Goal: Information Seeking & Learning: Find specific fact

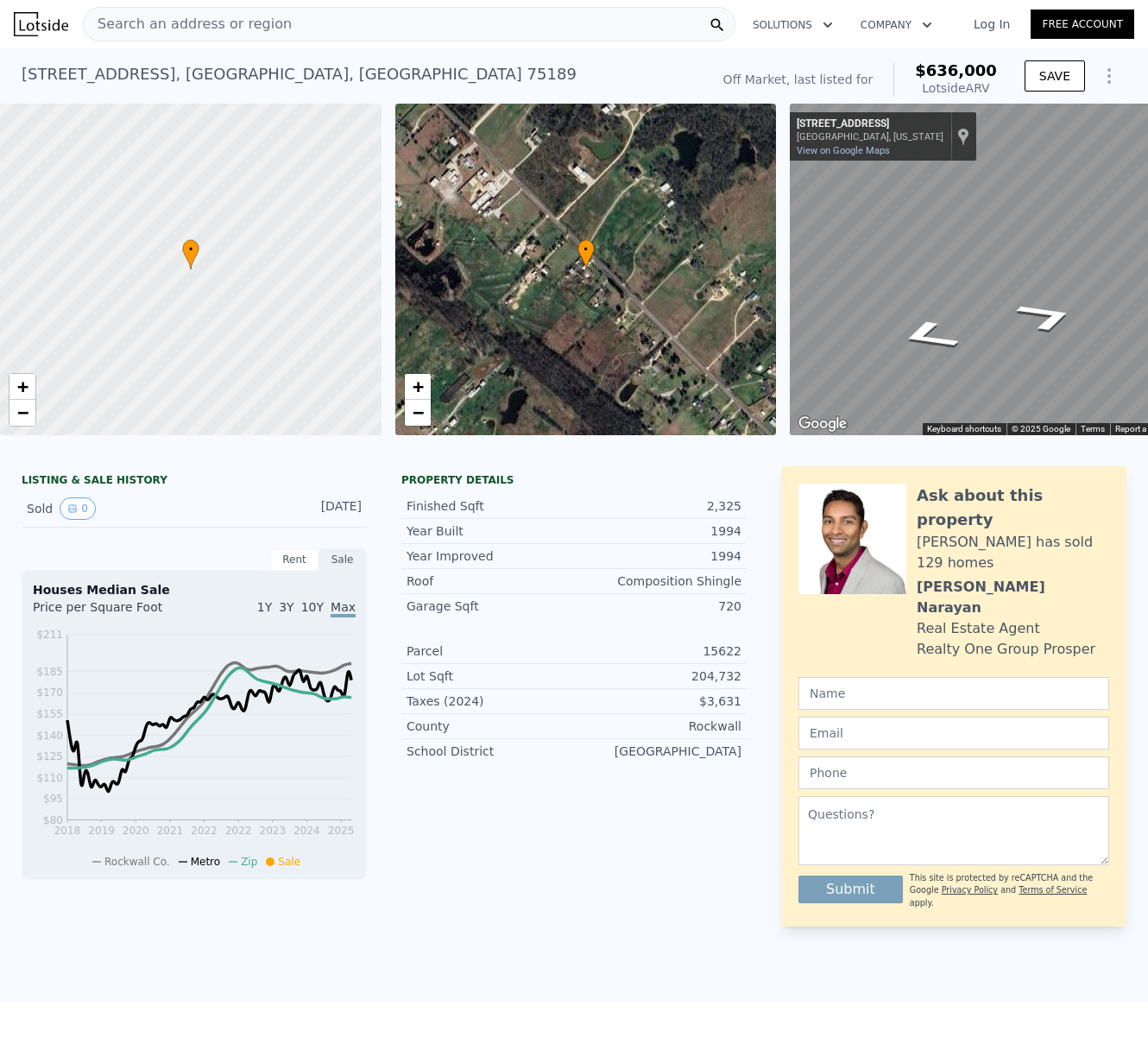
click at [242, 33] on span "Search an address or region" at bounding box center [187, 24] width 208 height 21
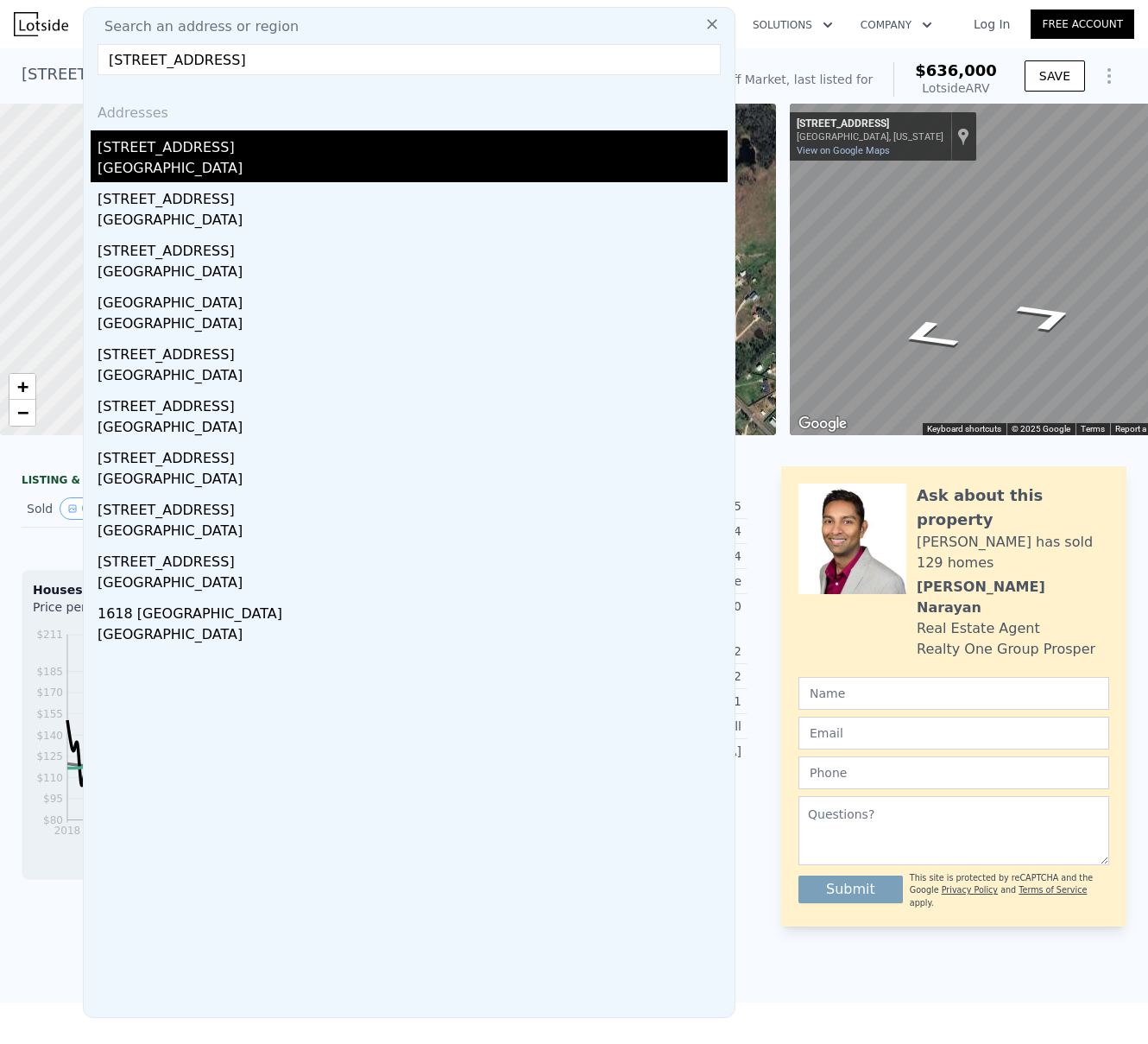
type input "[STREET_ADDRESS]"
click at [163, 139] on div "[STREET_ADDRESS]" at bounding box center [413, 144] width 630 height 28
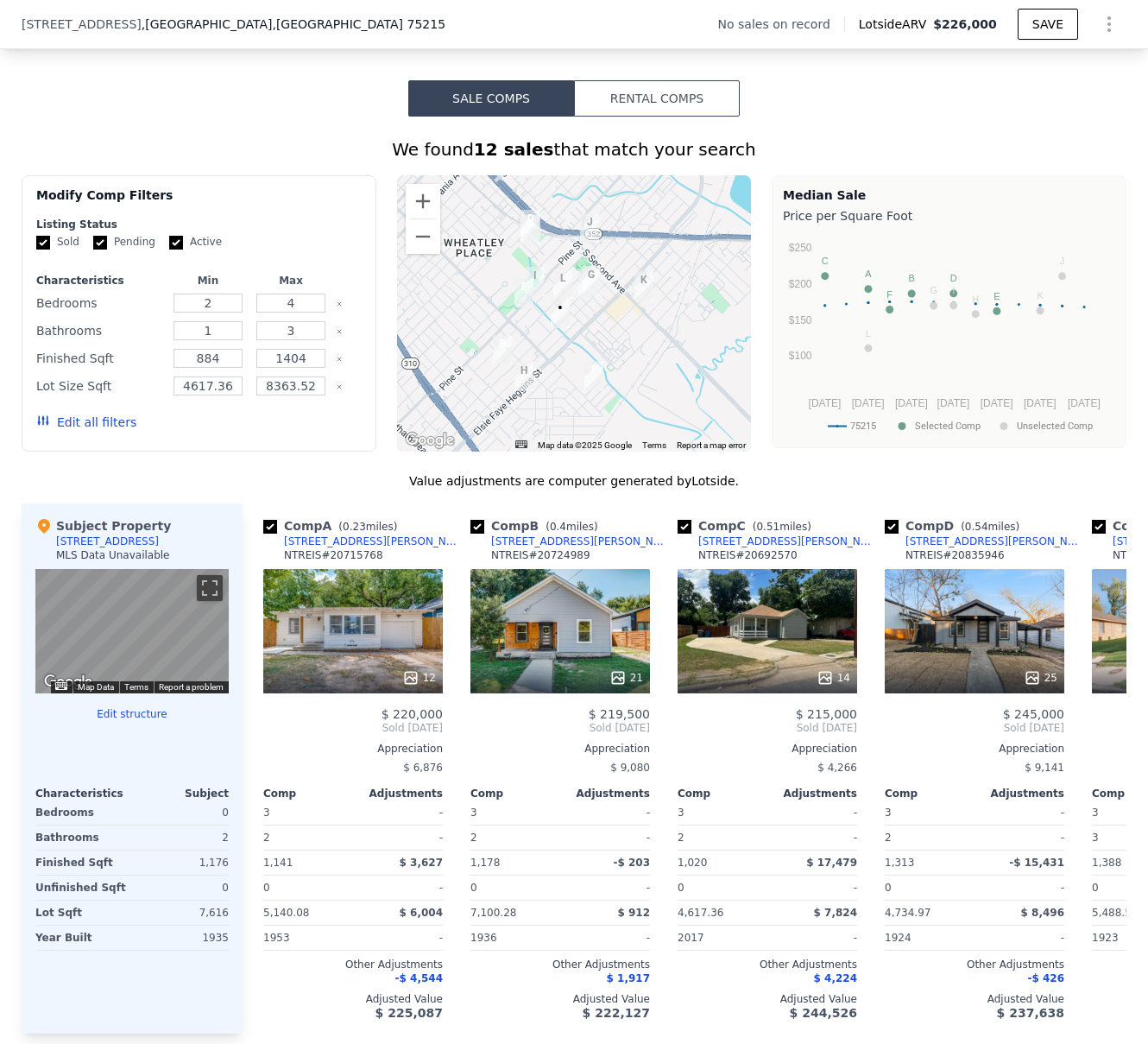
scroll to position [1312, 0]
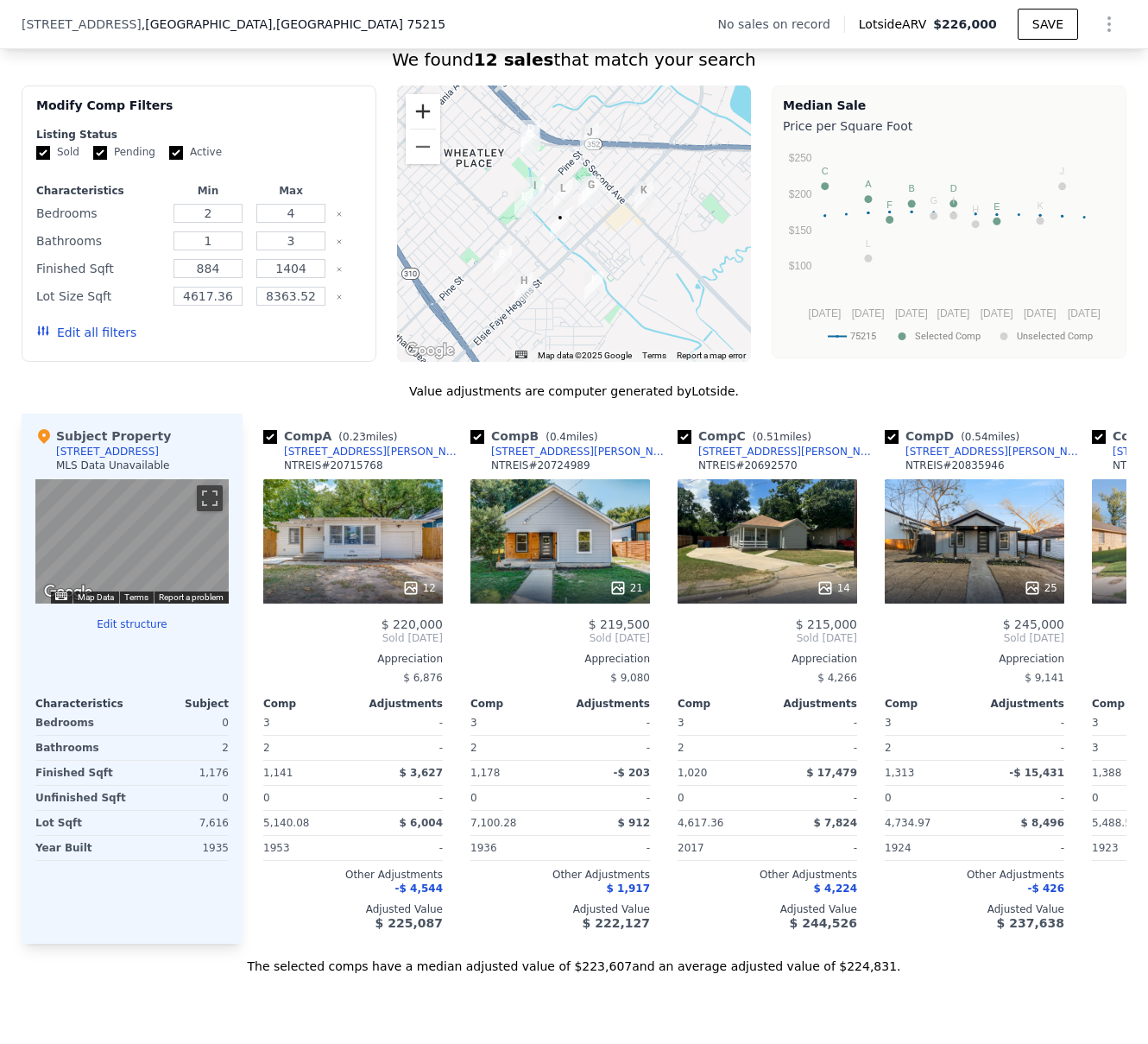
click at [413, 116] on button "Zoom in" at bounding box center [422, 111] width 34 height 34
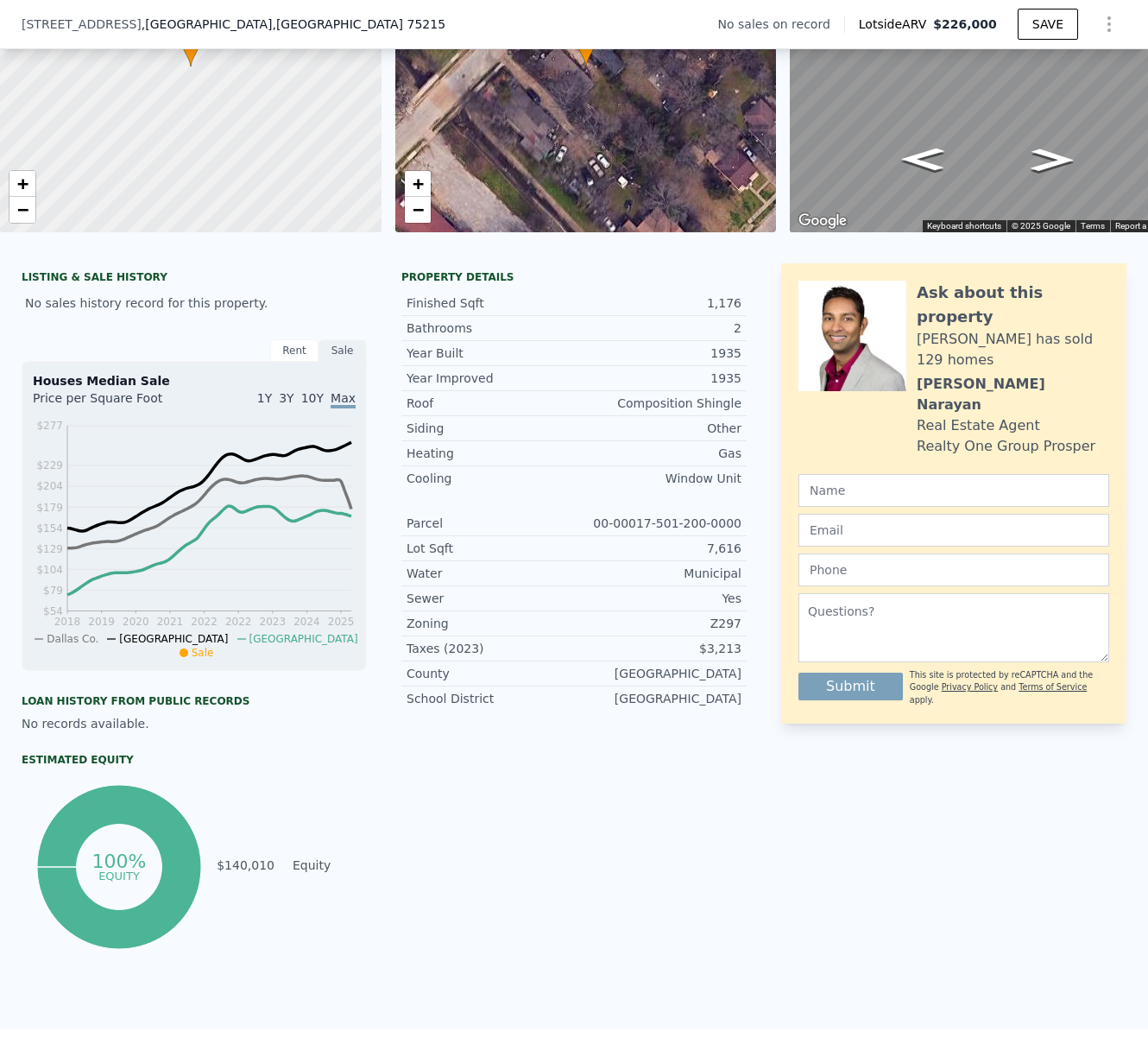
scroll to position [0, 0]
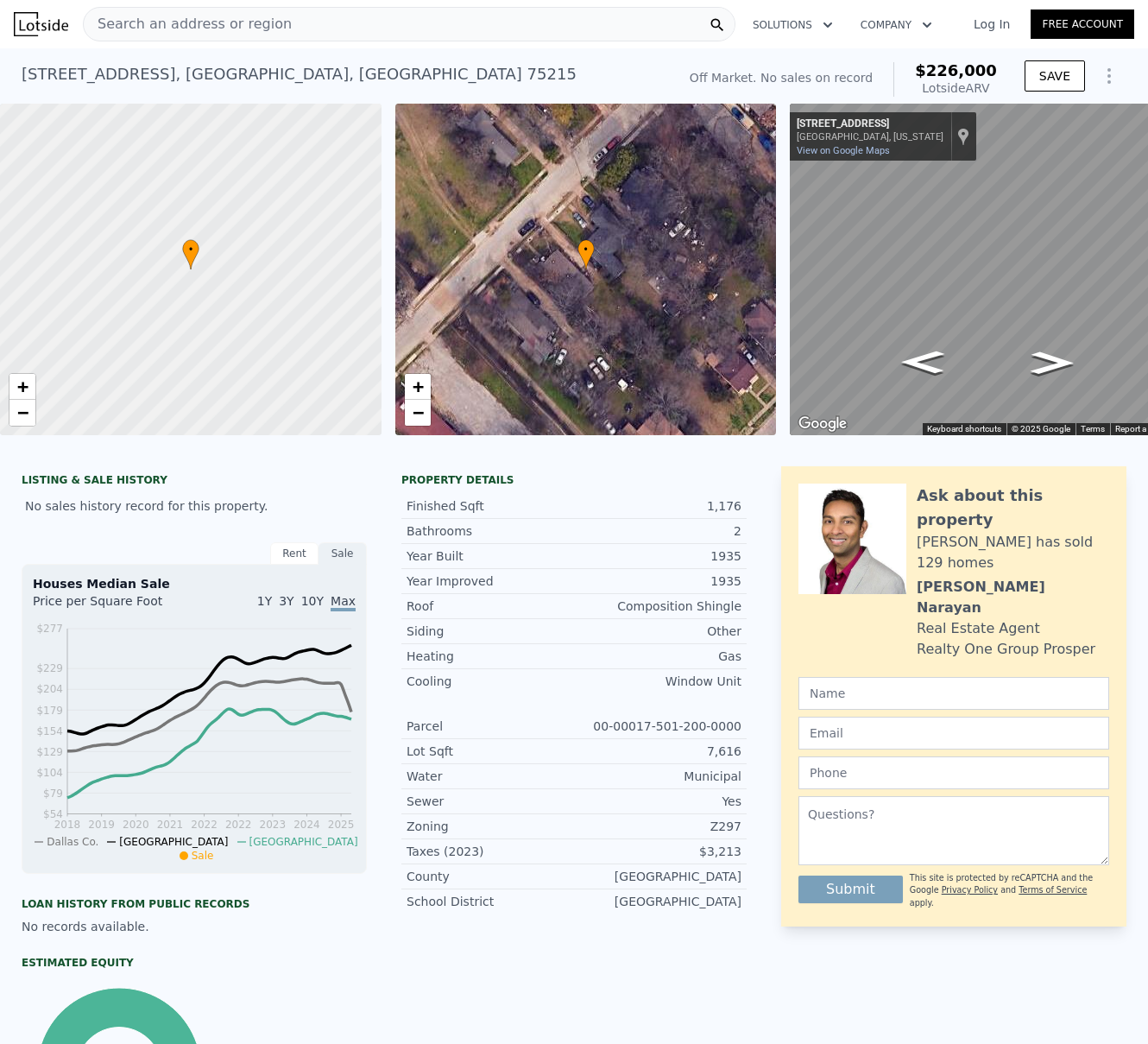
click at [211, 78] on div "[STREET_ADDRESS]" at bounding box center [299, 74] width 555 height 25
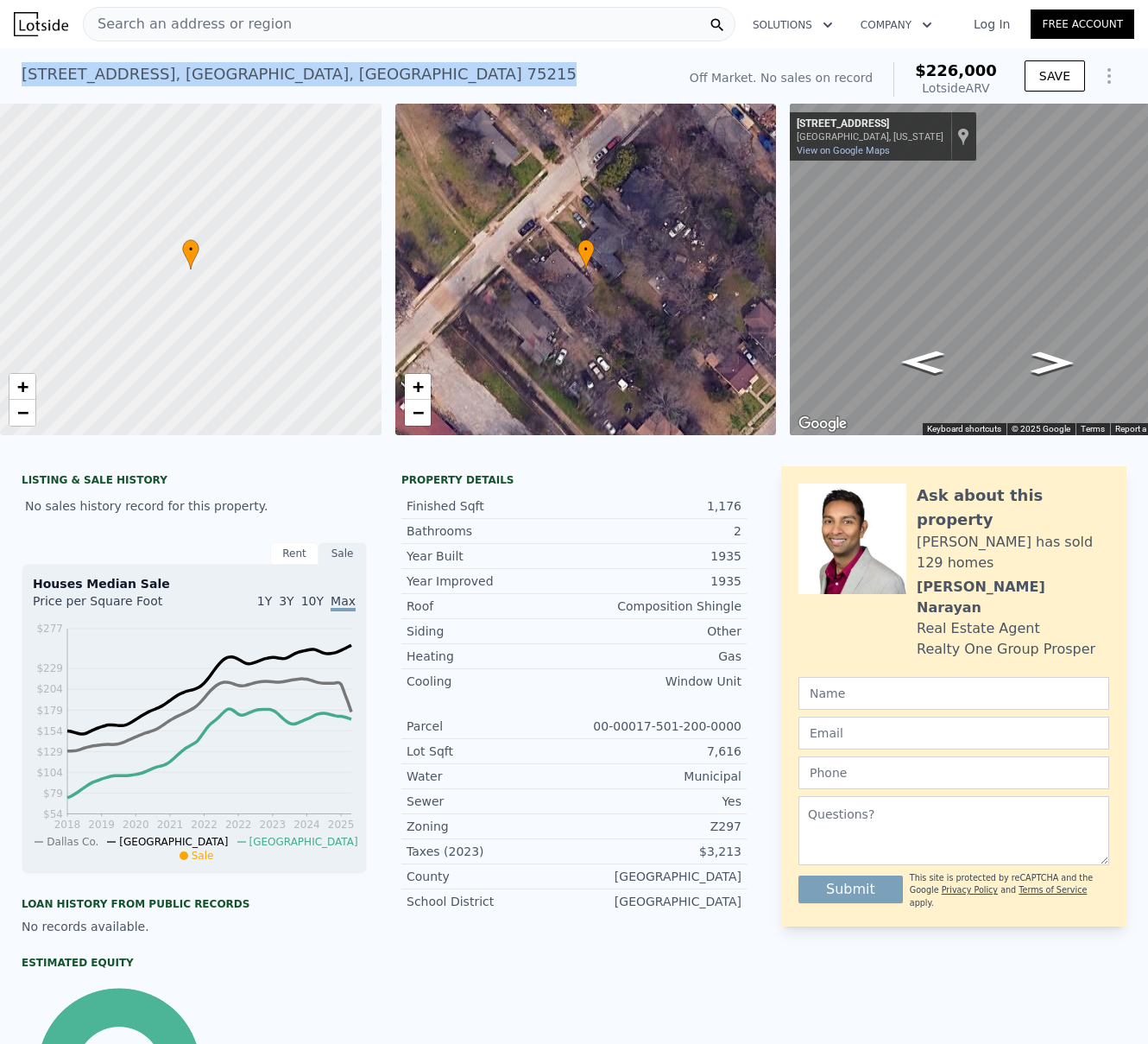
click at [211, 78] on div "[STREET_ADDRESS]" at bounding box center [299, 74] width 555 height 25
copy div "[STREET_ADDRESS] No sales on record (~ARV $226k )"
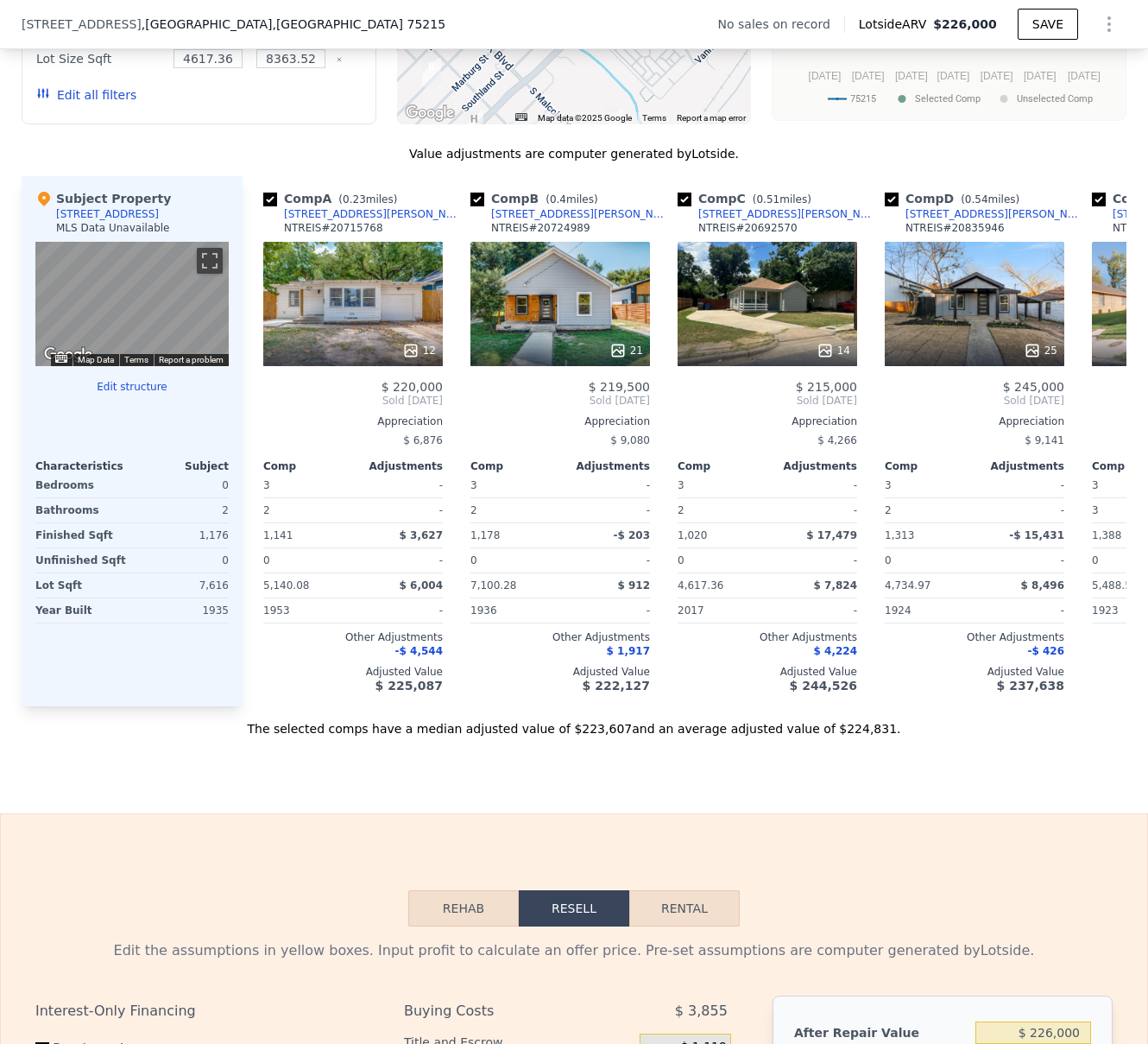
scroll to position [1548, 0]
click at [970, 340] on div "25" at bounding box center [975, 304] width 179 height 124
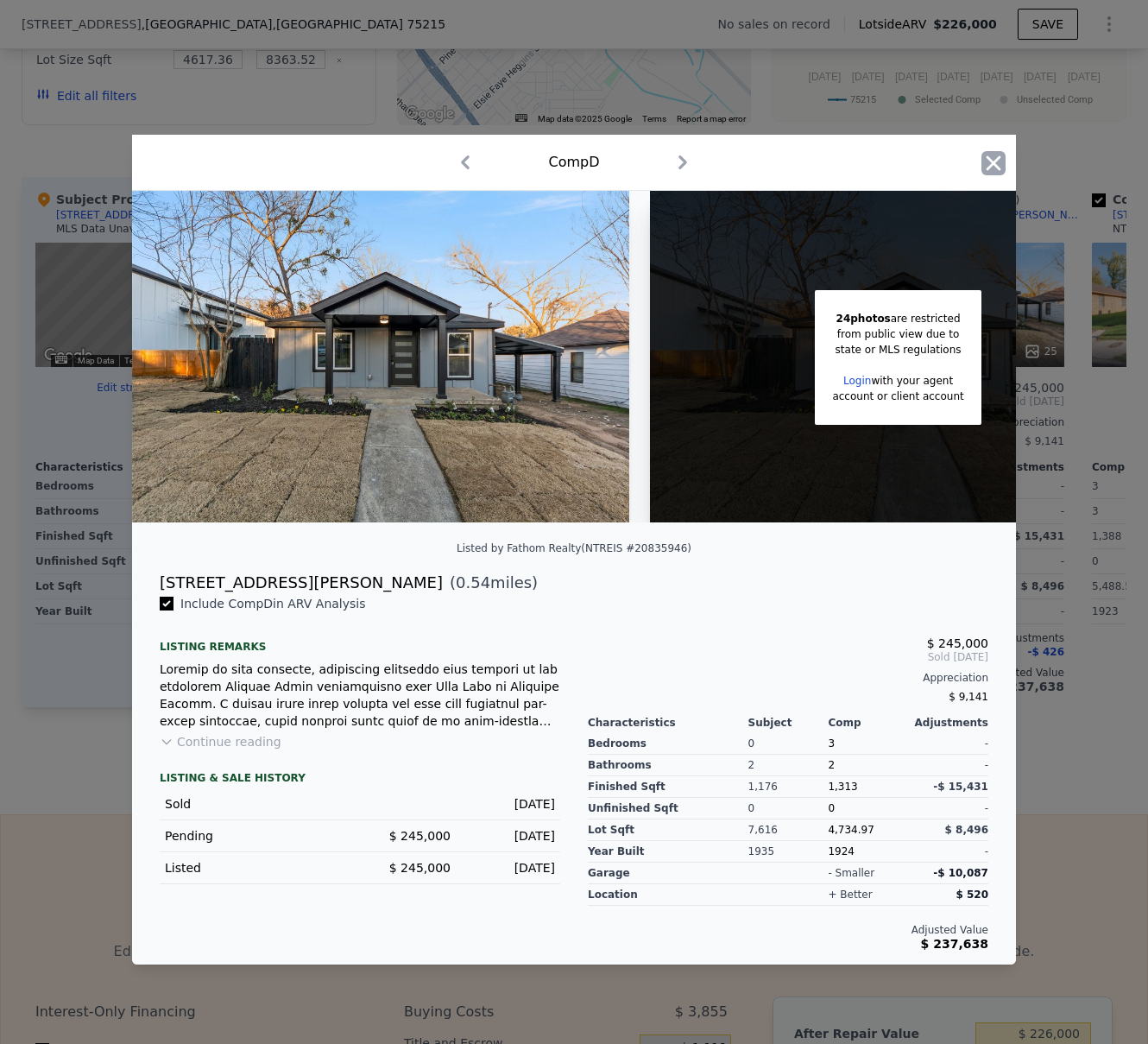
click at [996, 160] on icon "button" at bounding box center [993, 163] width 15 height 15
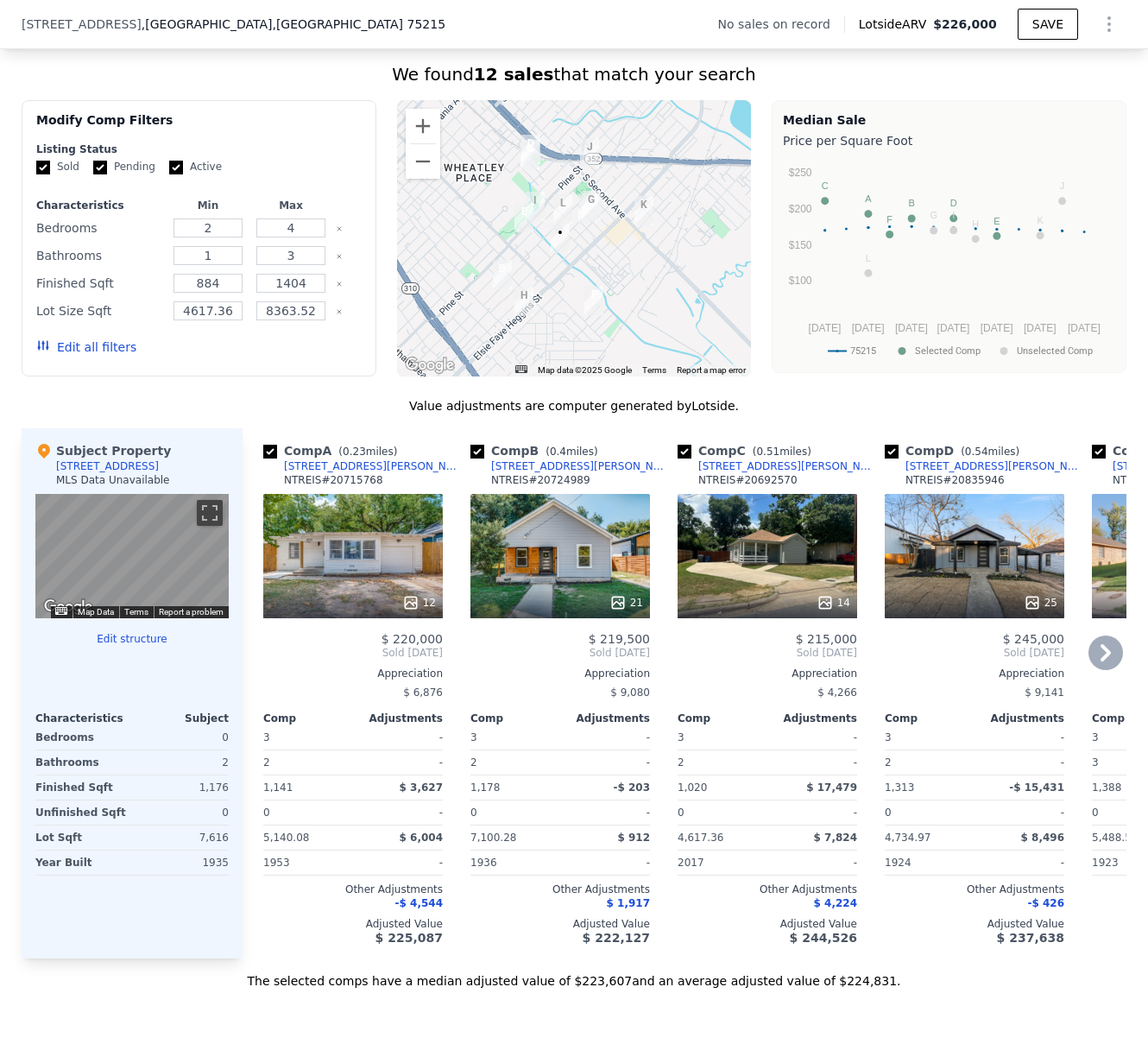
scroll to position [1041, 0]
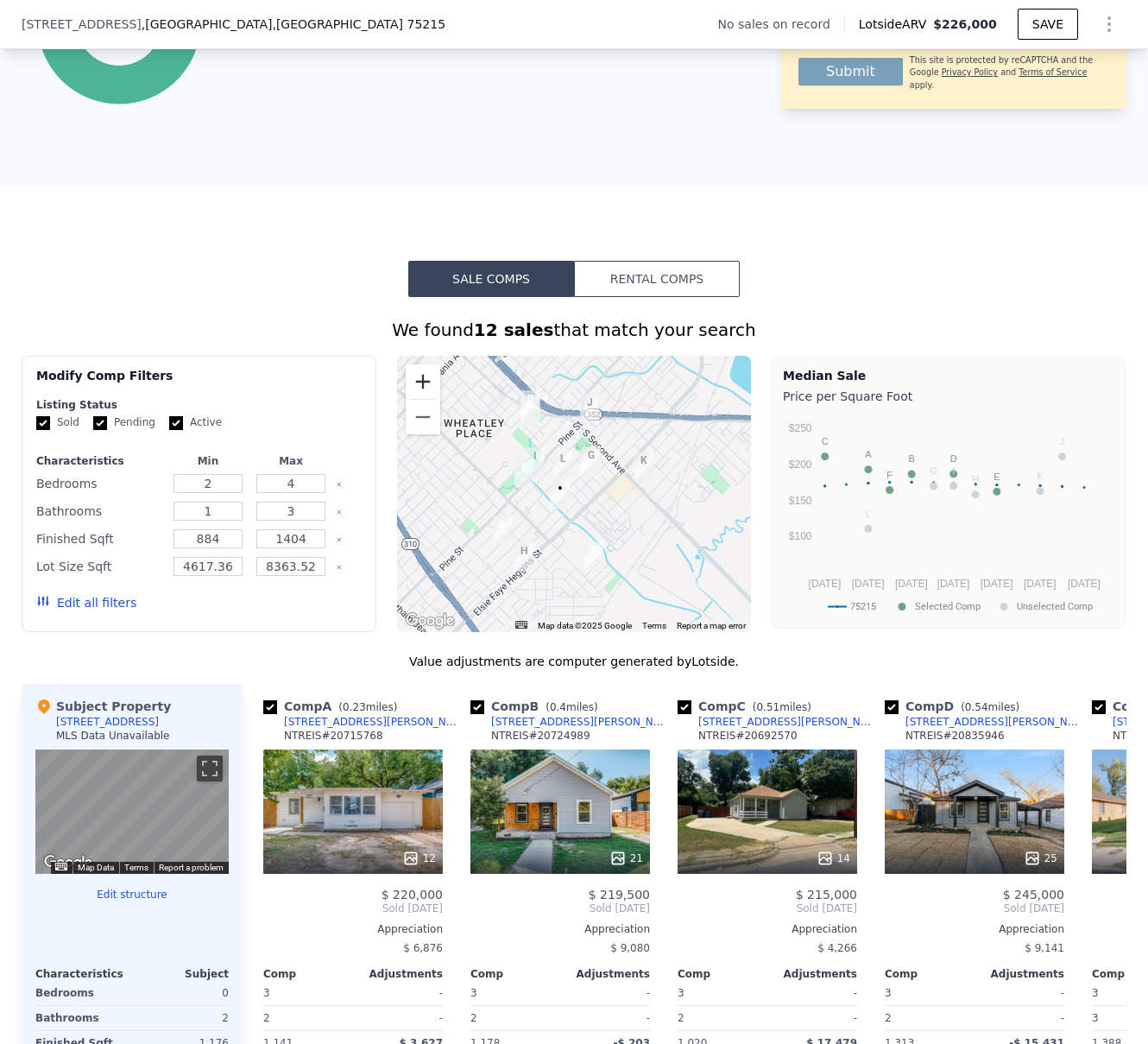
click at [413, 395] on button "Zoom in" at bounding box center [422, 381] width 34 height 34
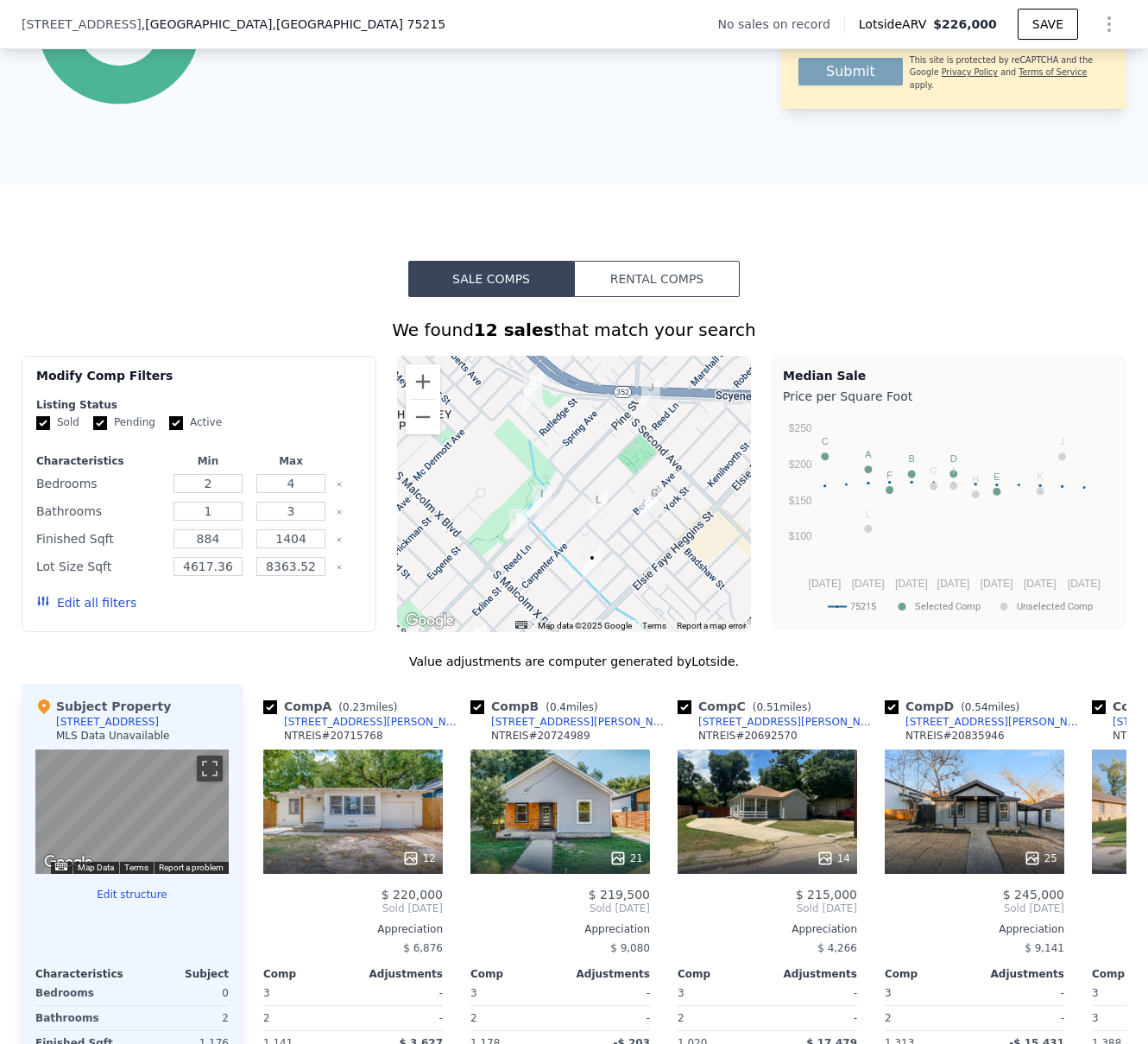
drag, startPoint x: 503, startPoint y: 465, endPoint x: 551, endPoint y: 526, distance: 77.6
click at [551, 526] on div at bounding box center [574, 493] width 354 height 277
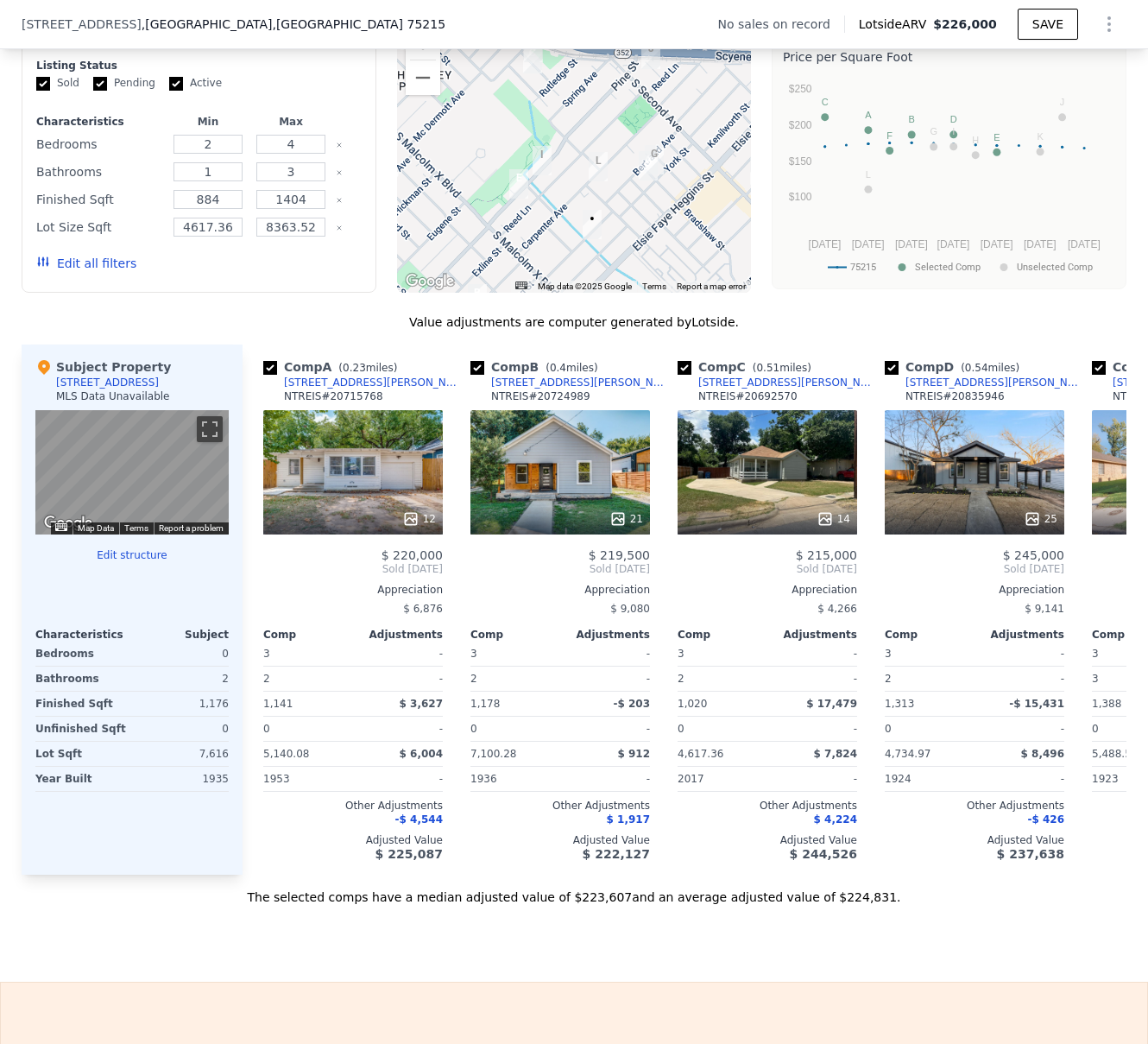
scroll to position [1591, 0]
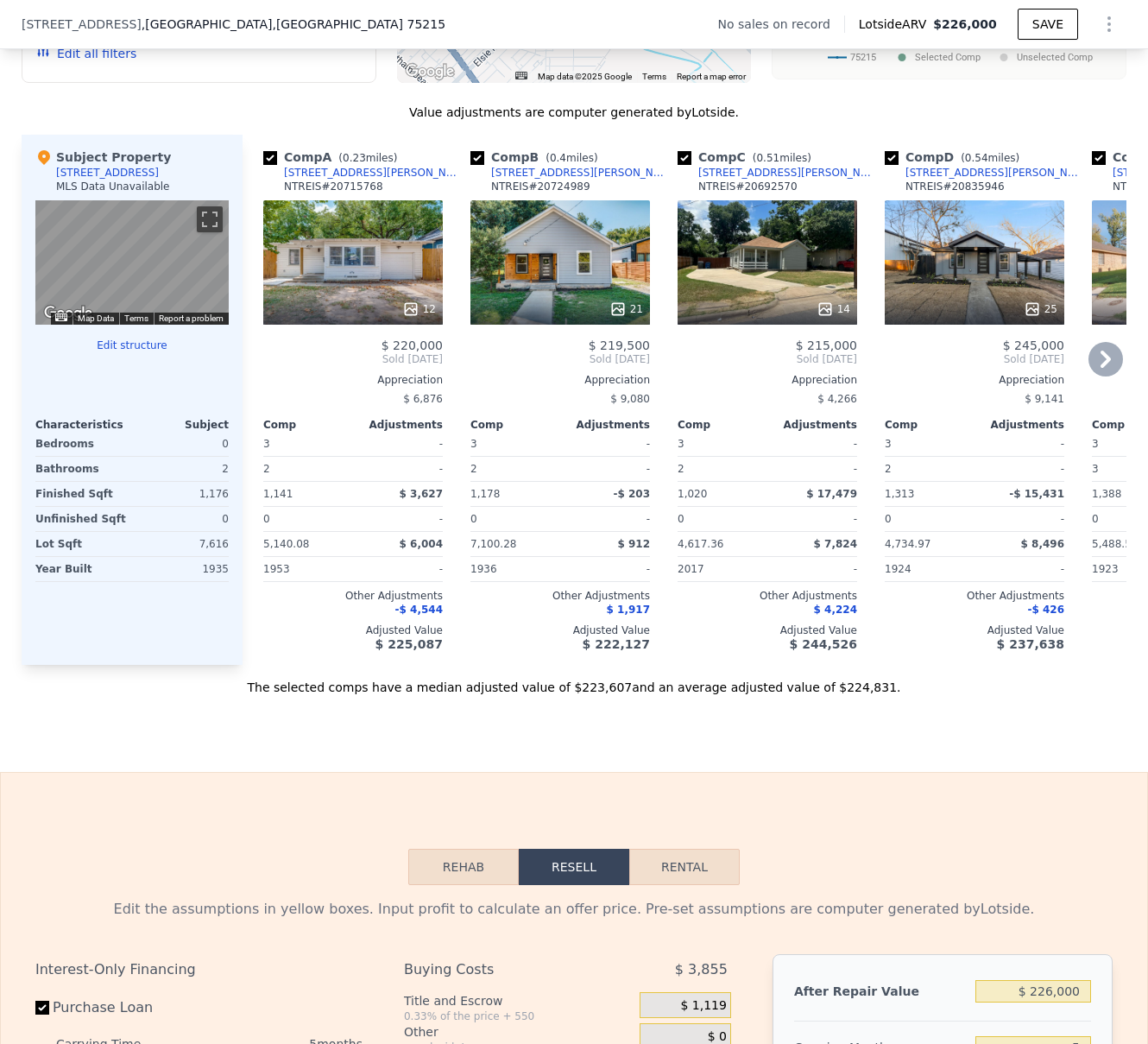
click at [542, 310] on div at bounding box center [560, 309] width 179 height 32
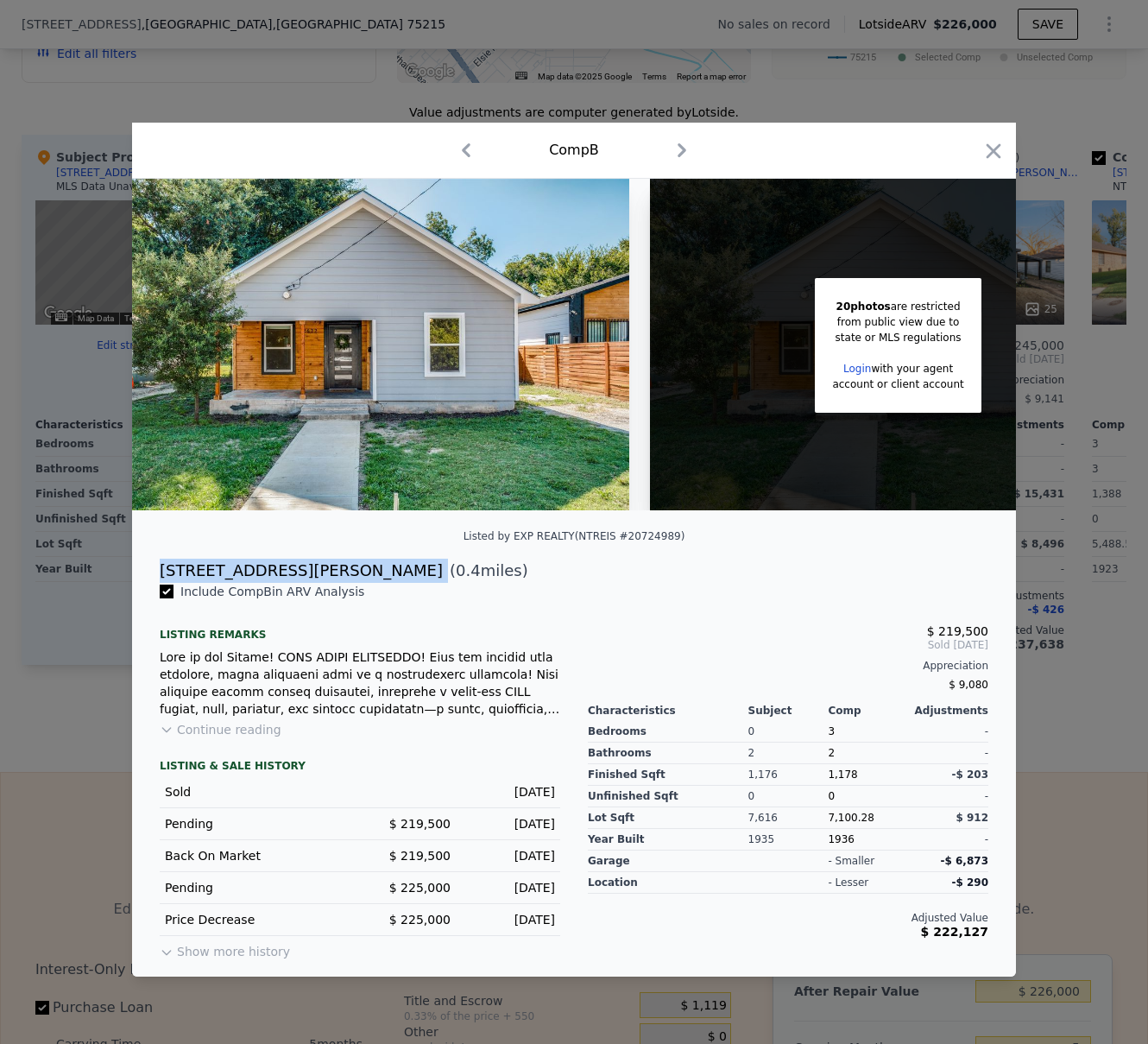
drag, startPoint x: 302, startPoint y: 576, endPoint x: 154, endPoint y: 575, distance: 148.0
click at [154, 575] on div "[STREET_ADDRESS][PERSON_NAME] ( 0.4 miles)" at bounding box center [574, 570] width 857 height 25
copy div "[STREET_ADDRESS][PERSON_NAME]"
